Goal: Information Seeking & Learning: Learn about a topic

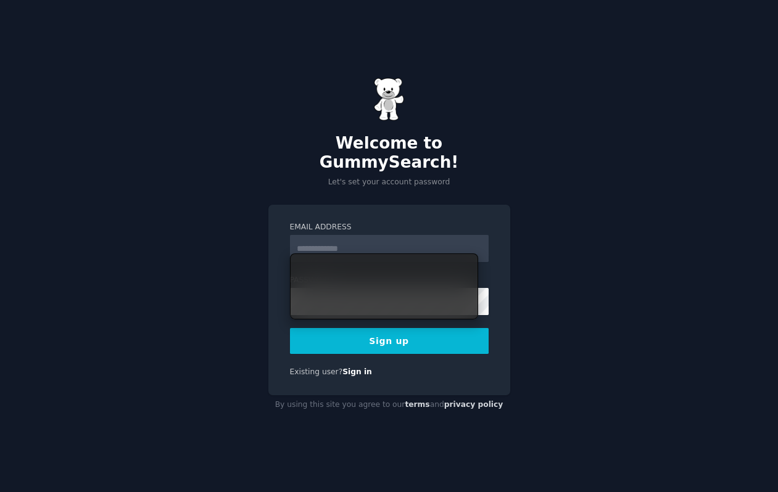
click at [344, 245] on input "Email Address" at bounding box center [389, 248] width 199 height 27
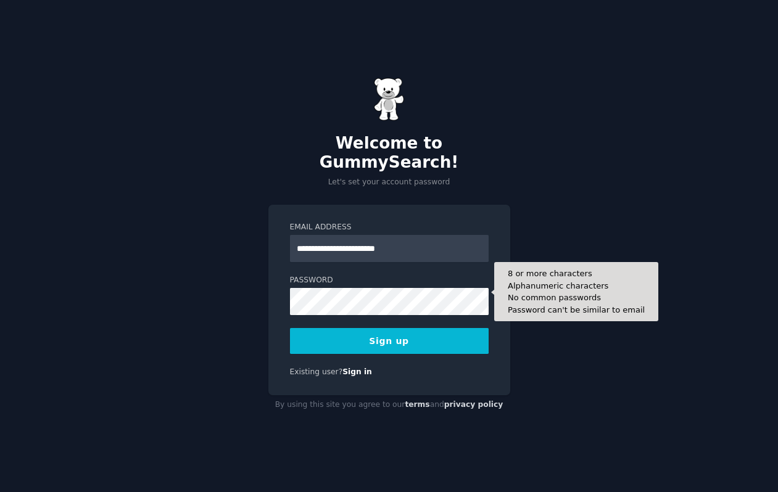
type input "**********"
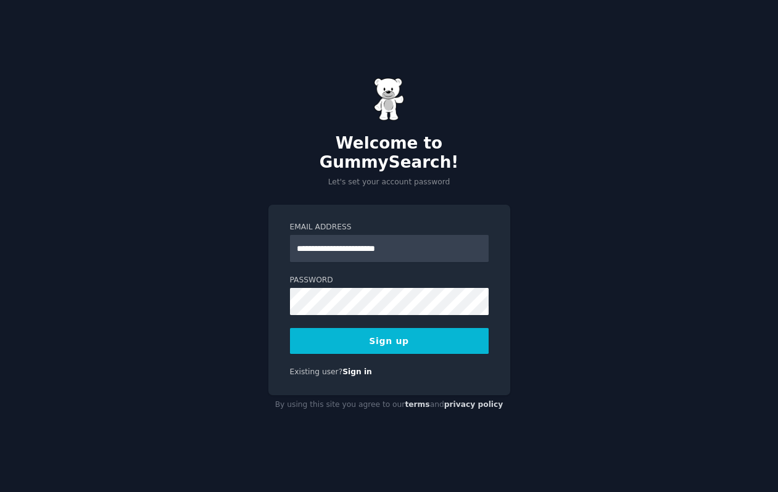
click at [325, 335] on button "Sign up" at bounding box center [389, 341] width 199 height 26
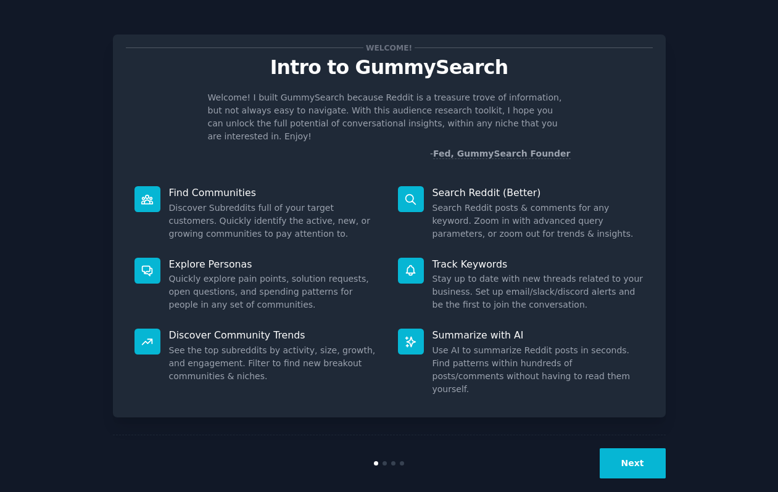
click at [213, 344] on dd "See the top subreddits by activity, size, growth, and engagement. Filter to fin…" at bounding box center [275, 363] width 212 height 39
click at [150, 339] on icon at bounding box center [147, 342] width 10 height 6
click at [633, 452] on button "Next" at bounding box center [632, 463] width 66 height 30
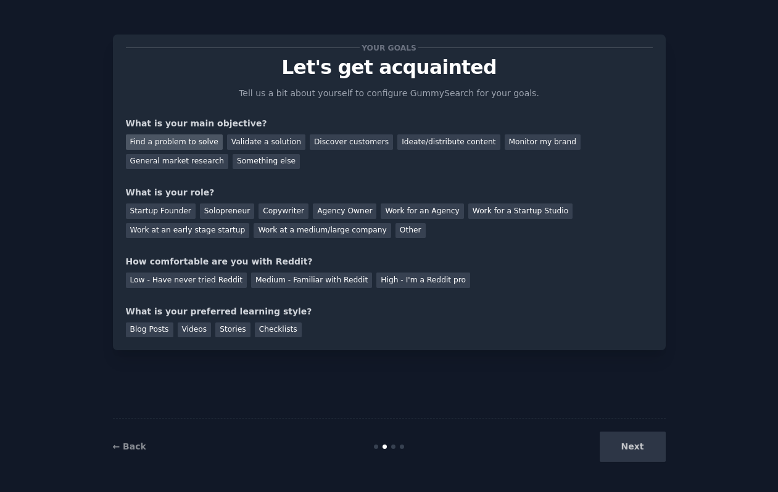
click at [150, 145] on div "Find a problem to solve" at bounding box center [174, 141] width 97 height 15
click at [395, 234] on div "Other" at bounding box center [410, 230] width 30 height 15
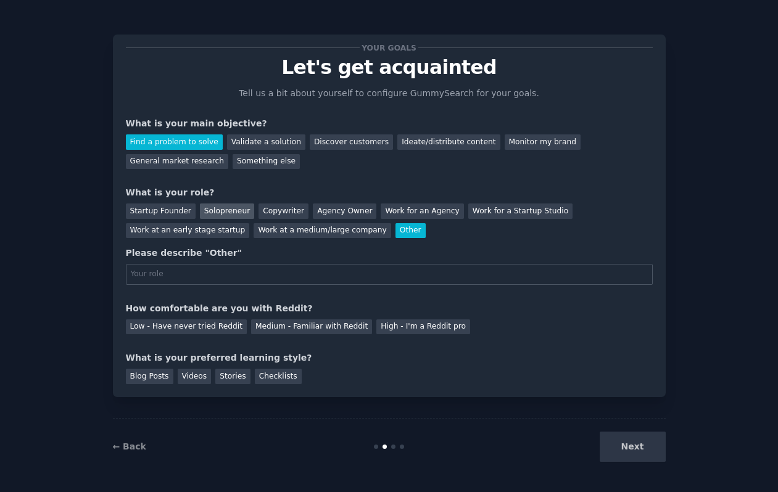
click at [218, 215] on div "Solopreneur" at bounding box center [227, 211] width 54 height 15
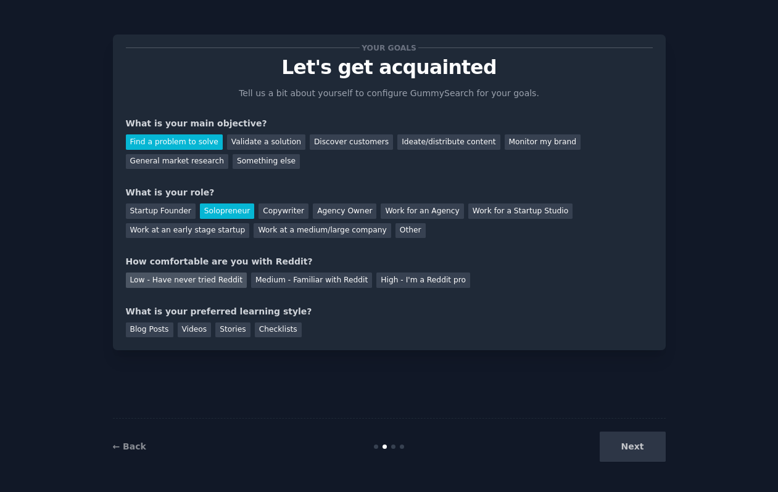
click at [148, 279] on div "Low - Have never tried Reddit" at bounding box center [186, 280] width 121 height 15
click at [192, 331] on div "Videos" at bounding box center [195, 330] width 34 height 15
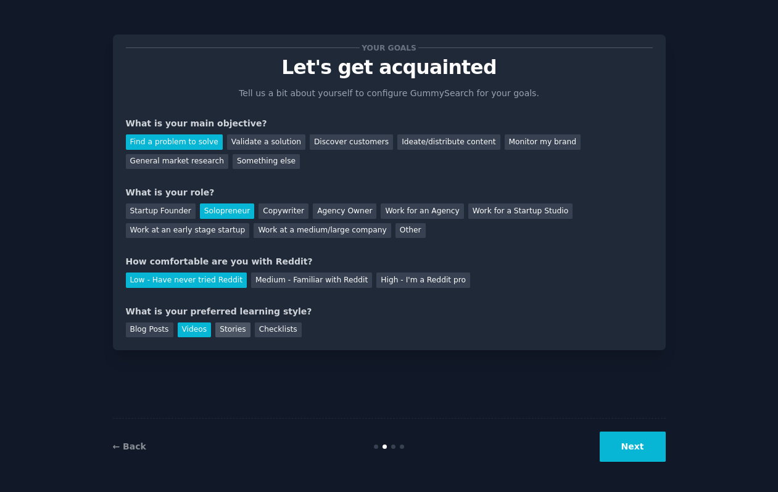
click at [231, 326] on div "Stories" at bounding box center [232, 330] width 35 height 15
click at [199, 329] on div "Videos" at bounding box center [195, 330] width 34 height 15
click at [634, 446] on button "Next" at bounding box center [632, 447] width 66 height 30
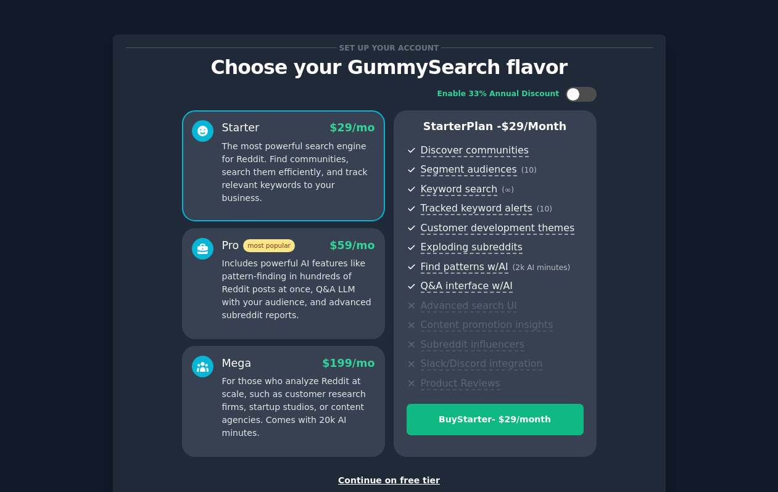
click at [371, 485] on div "Continue on free tier" at bounding box center [389, 480] width 527 height 13
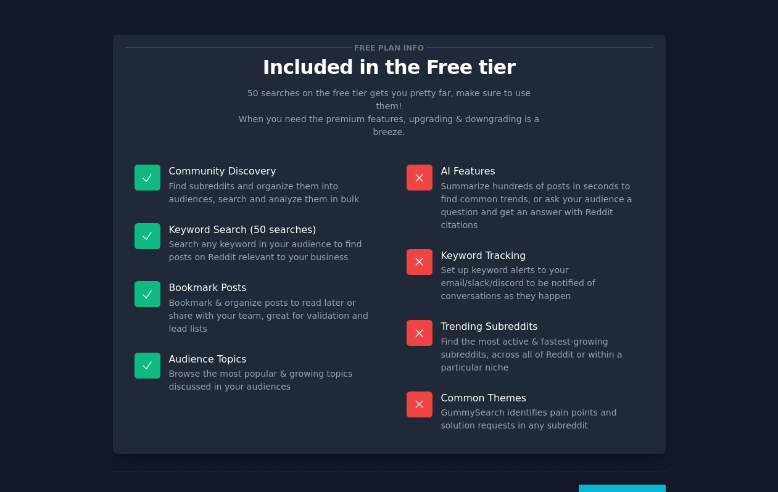
click at [617, 485] on button "Let's Go!" at bounding box center [621, 500] width 86 height 30
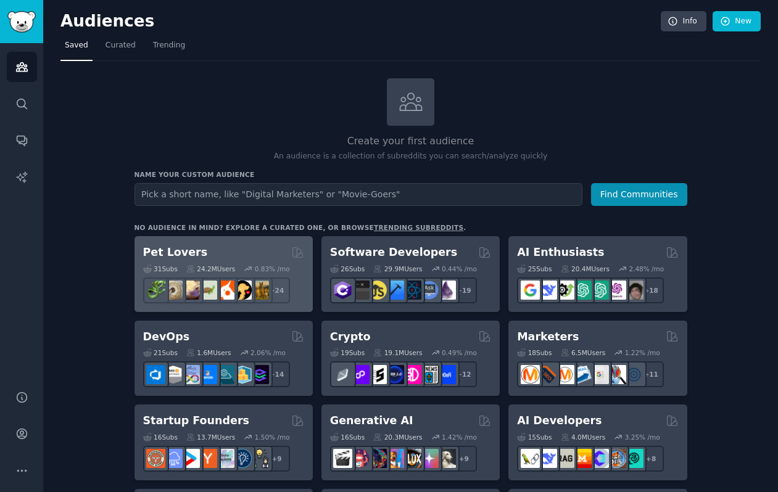
click at [167, 253] on h2 "Pet Lovers" at bounding box center [175, 252] width 65 height 15
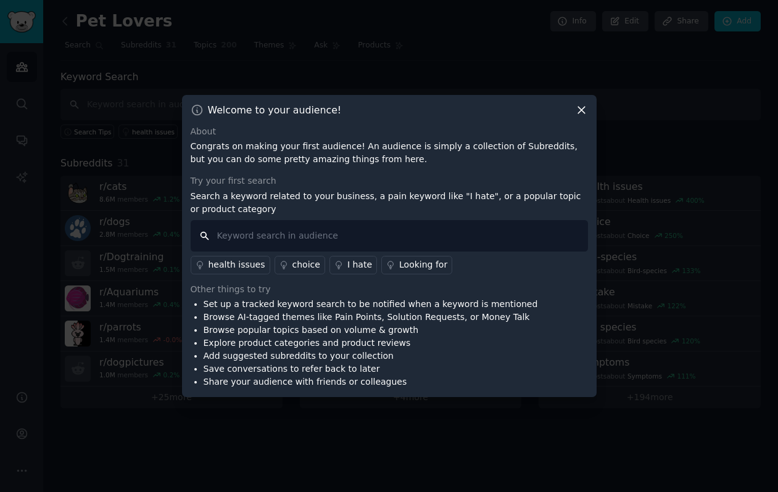
click at [254, 237] on input "text" at bounding box center [389, 235] width 397 height 31
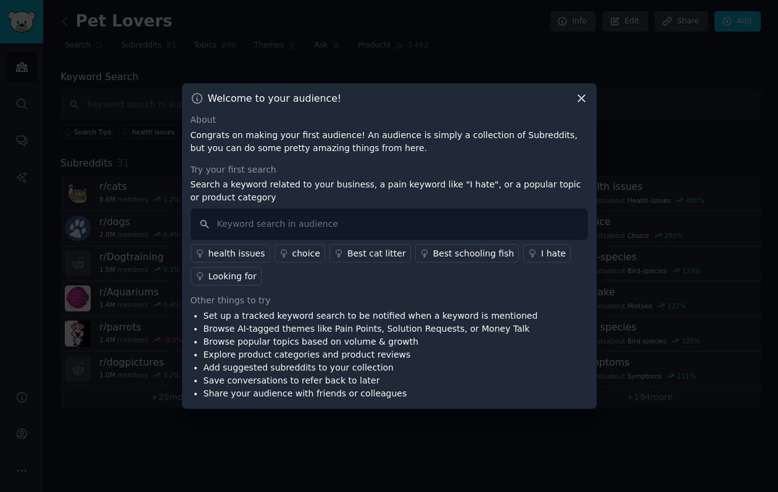
click at [541, 256] on div "I hate" at bounding box center [553, 253] width 25 height 13
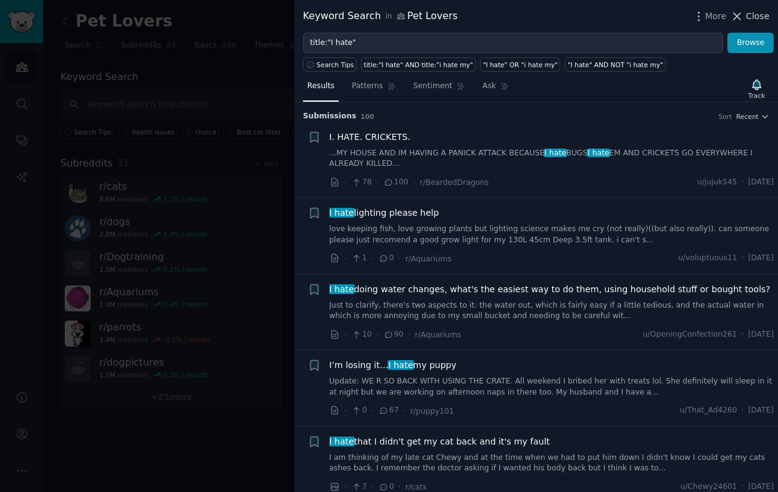
click at [754, 17] on span "Close" at bounding box center [757, 16] width 23 height 13
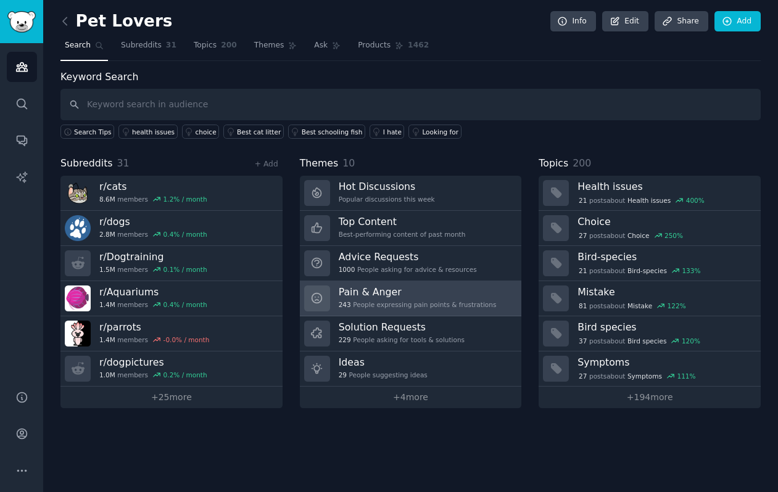
click at [401, 294] on h3 "Pain & Anger" at bounding box center [418, 292] width 158 height 13
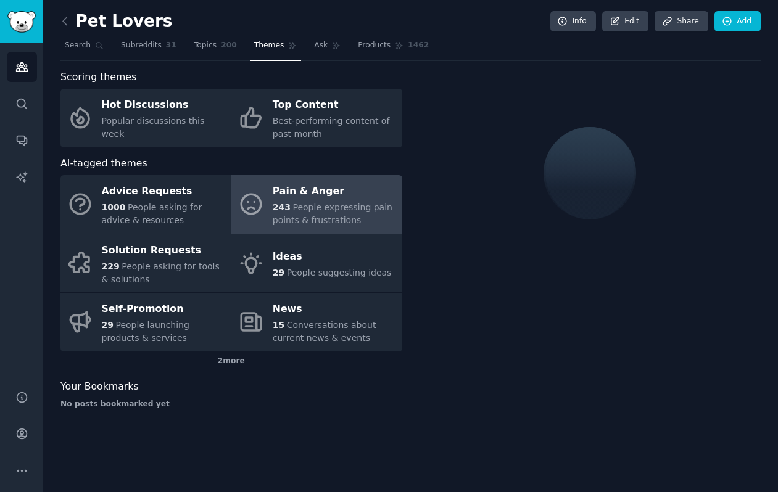
click at [302, 202] on span "People expressing pain points & frustrations" at bounding box center [333, 213] width 120 height 23
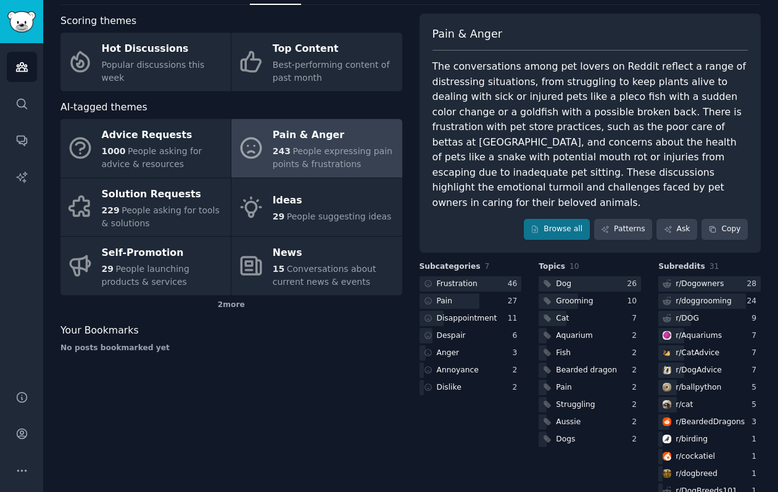
scroll to position [67, 0]
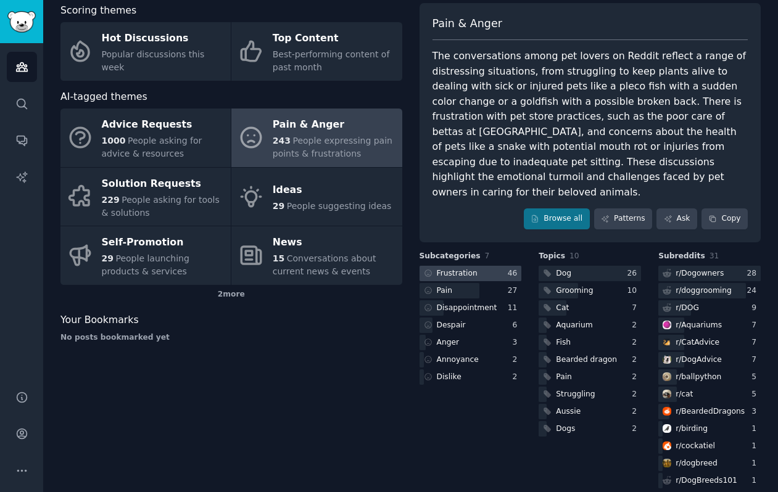
click at [450, 268] on div "Frustration" at bounding box center [457, 273] width 41 height 11
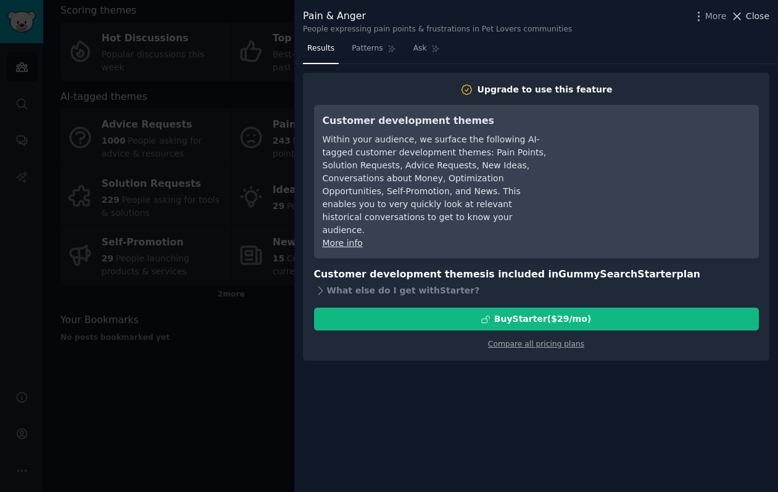
click at [748, 19] on span "Close" at bounding box center [757, 16] width 23 height 13
